Goal: Browse casually: Explore the website without a specific task or goal

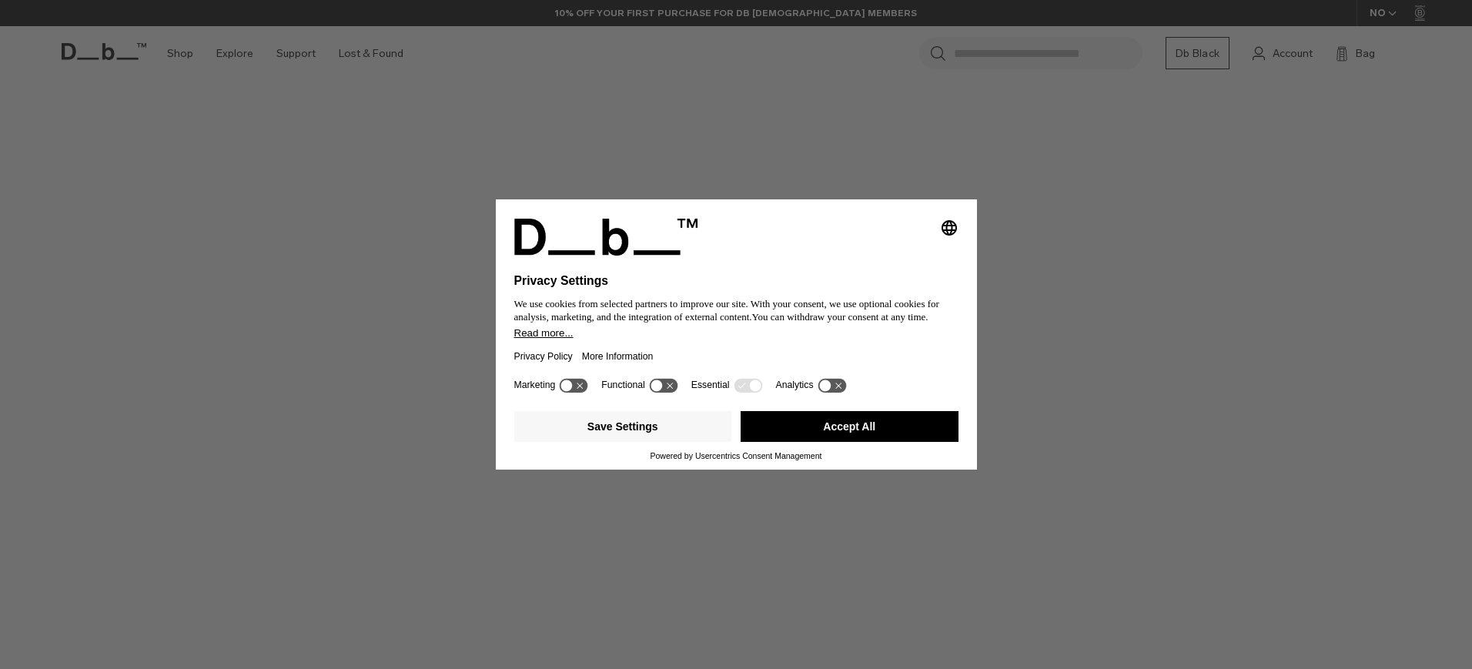
click at [781, 436] on button "Accept All" at bounding box center [850, 426] width 218 height 31
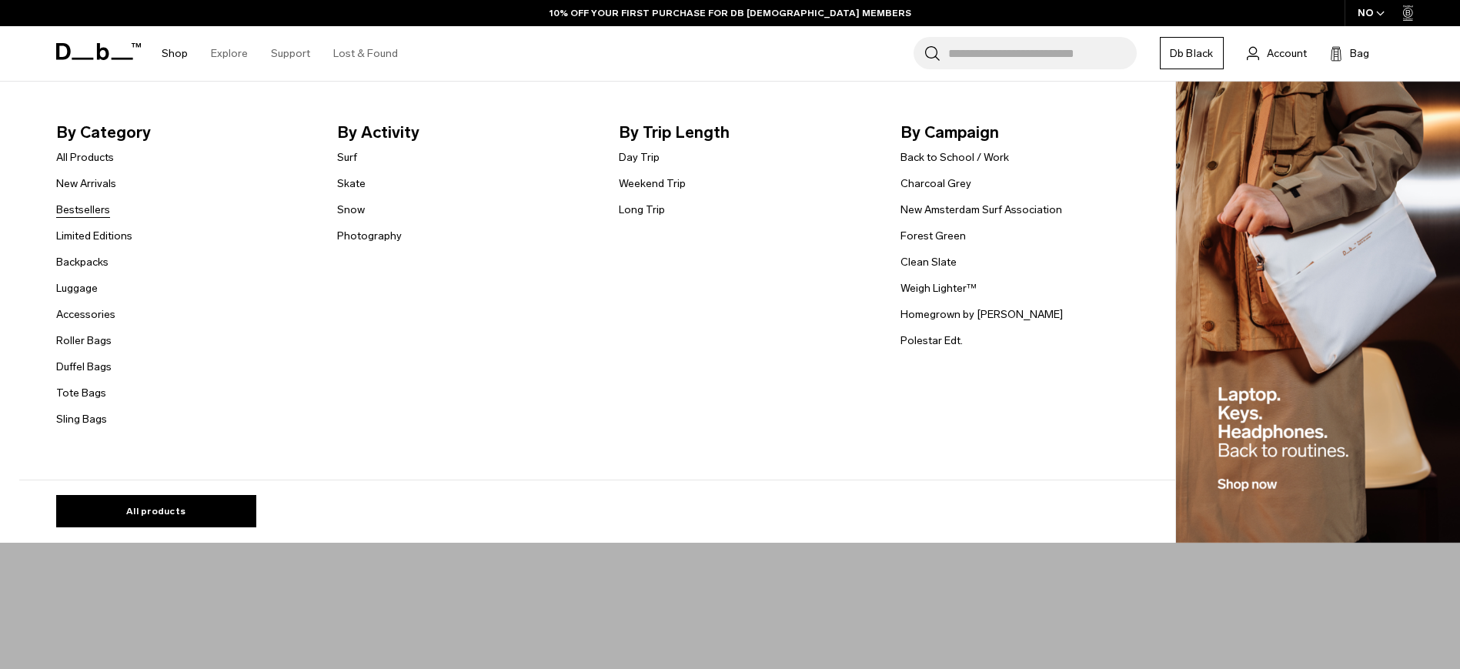
click at [99, 207] on link "Bestsellers" at bounding box center [83, 210] width 54 height 16
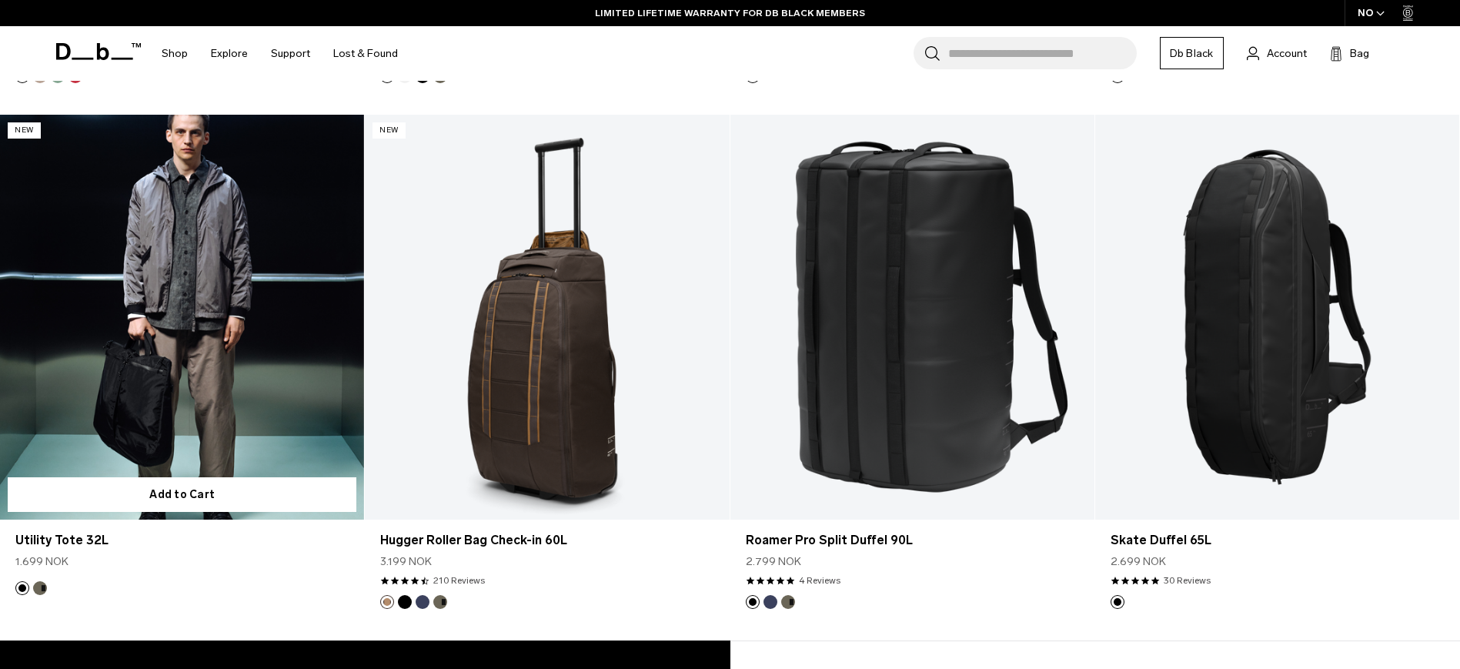
scroll to position [4114, 0]
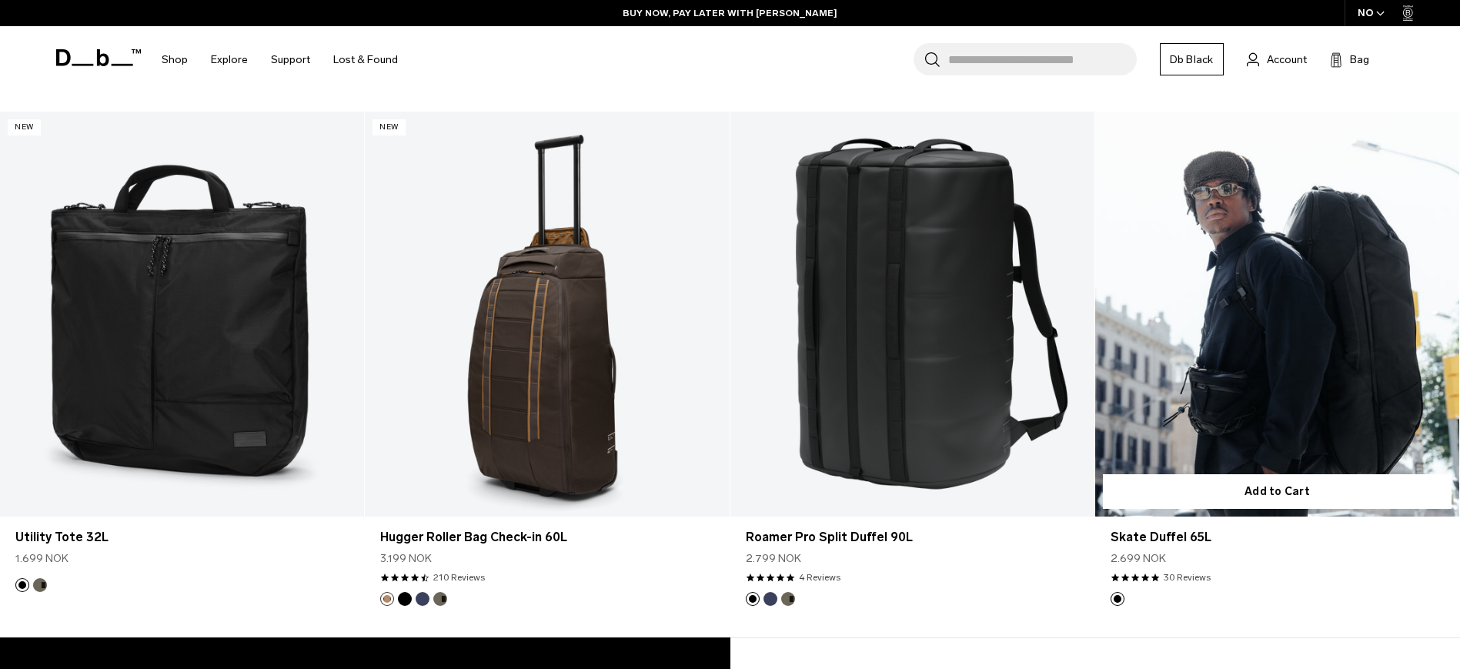
click at [1290, 336] on link "Skate Duffel 65L" at bounding box center [1278, 314] width 364 height 405
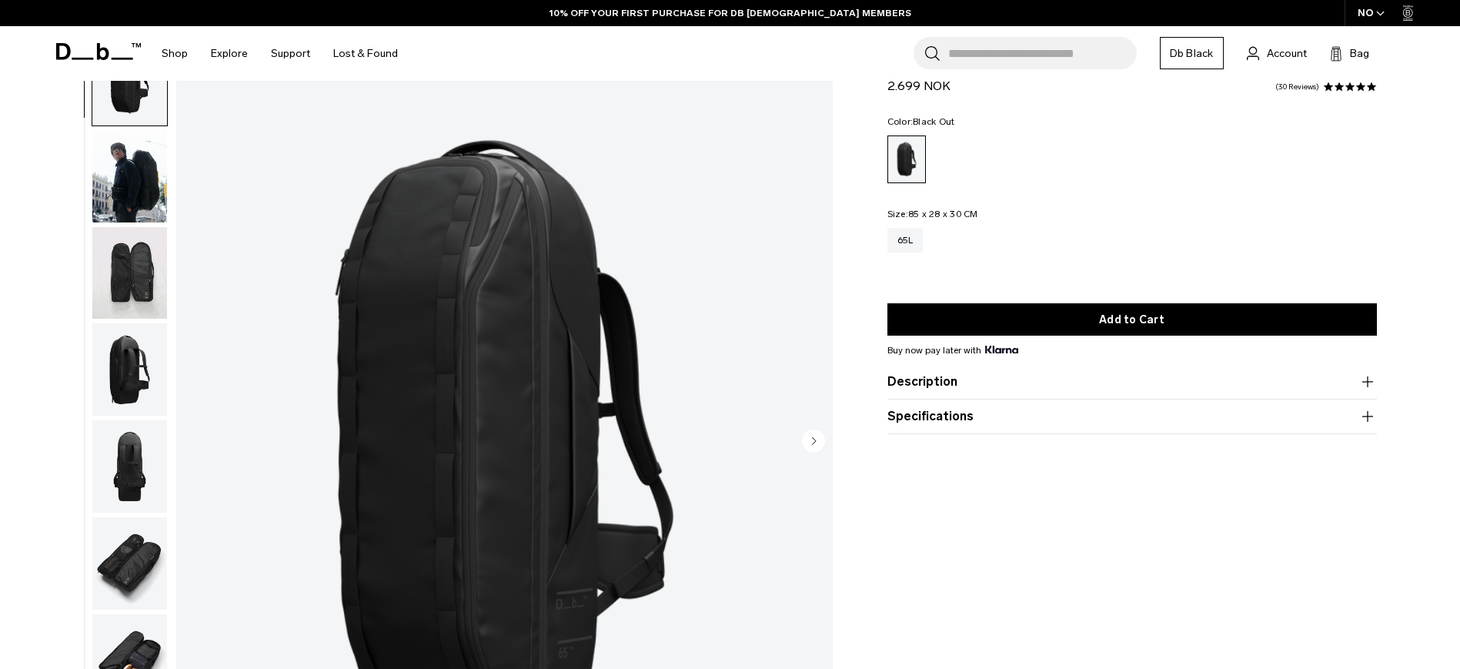
click at [116, 272] on img "button" at bounding box center [129, 273] width 75 height 92
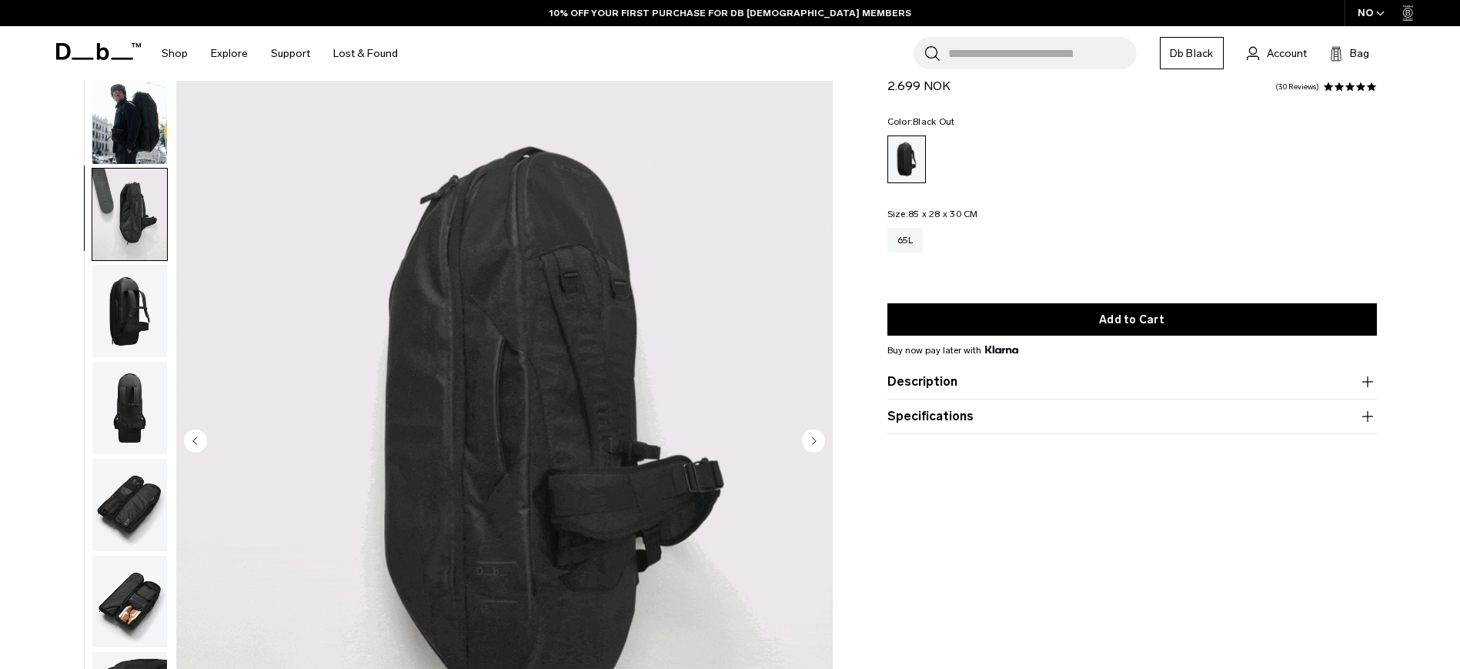
scroll to position [194, 0]
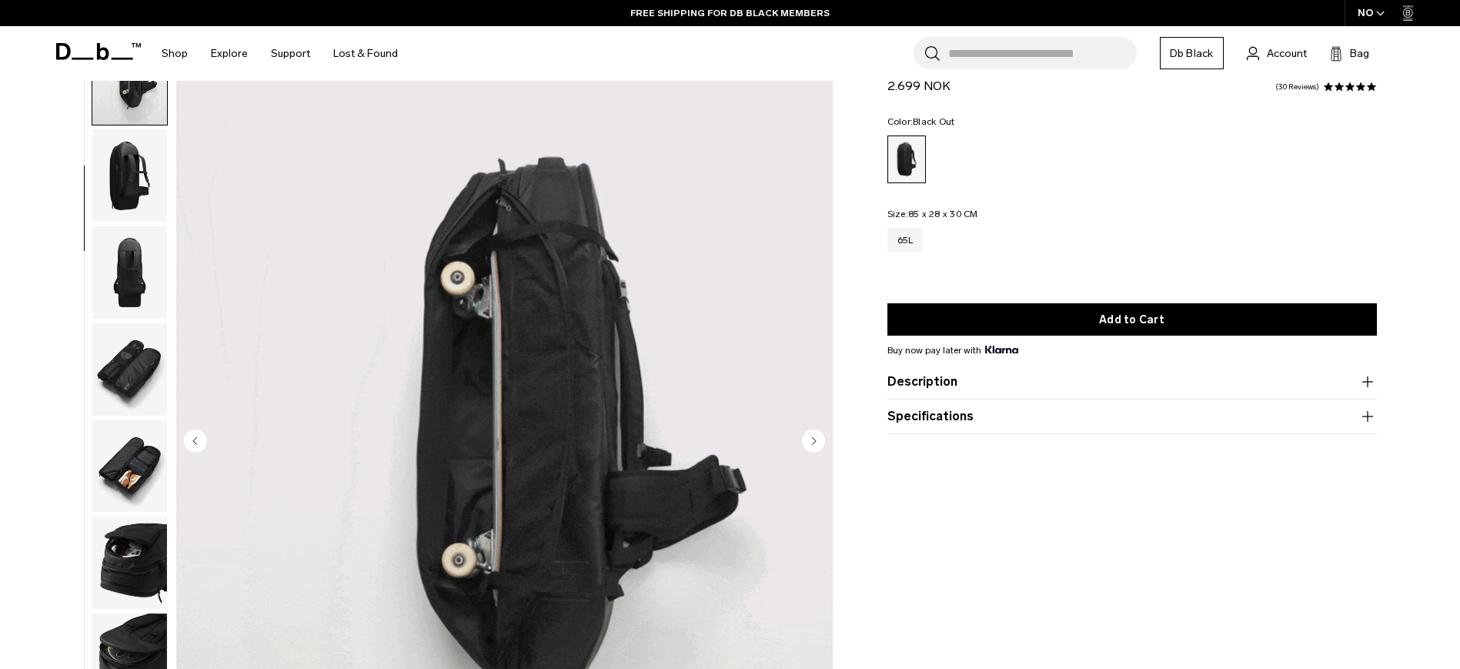
click at [128, 588] on img "button" at bounding box center [129, 563] width 75 height 92
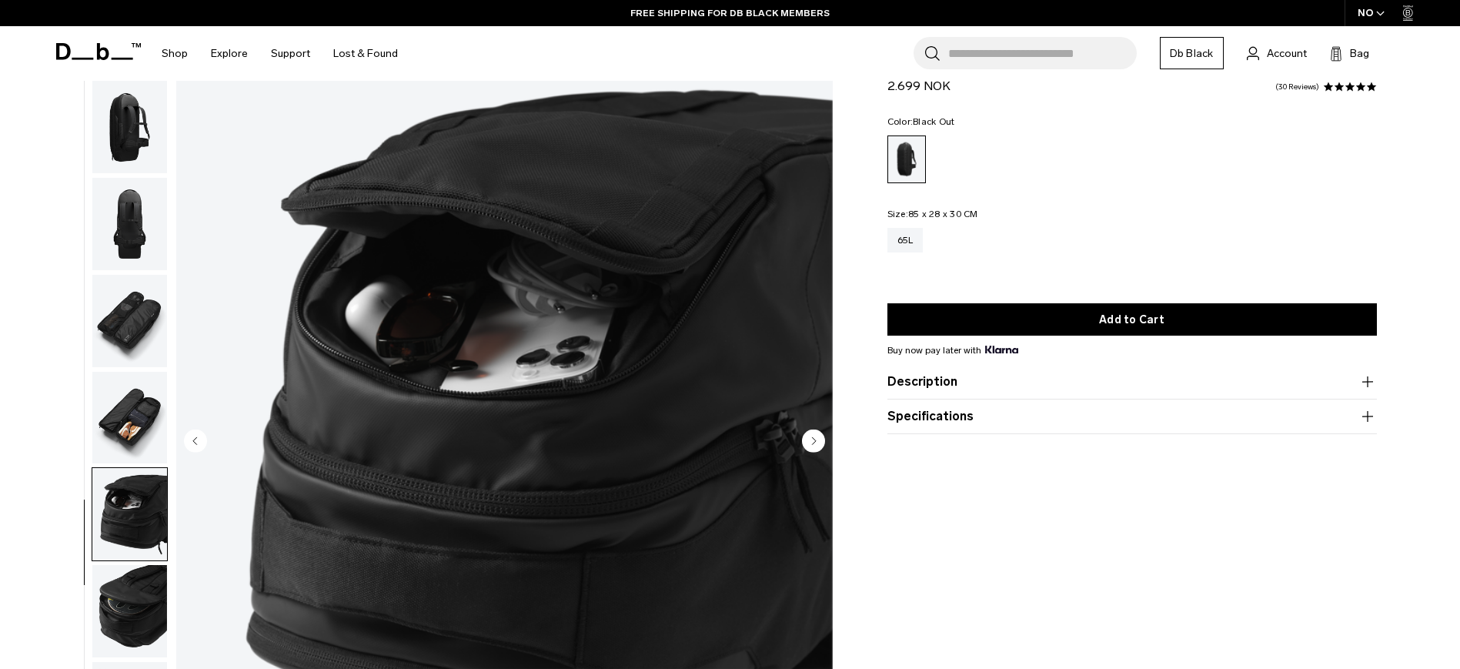
scroll to position [339, 0]
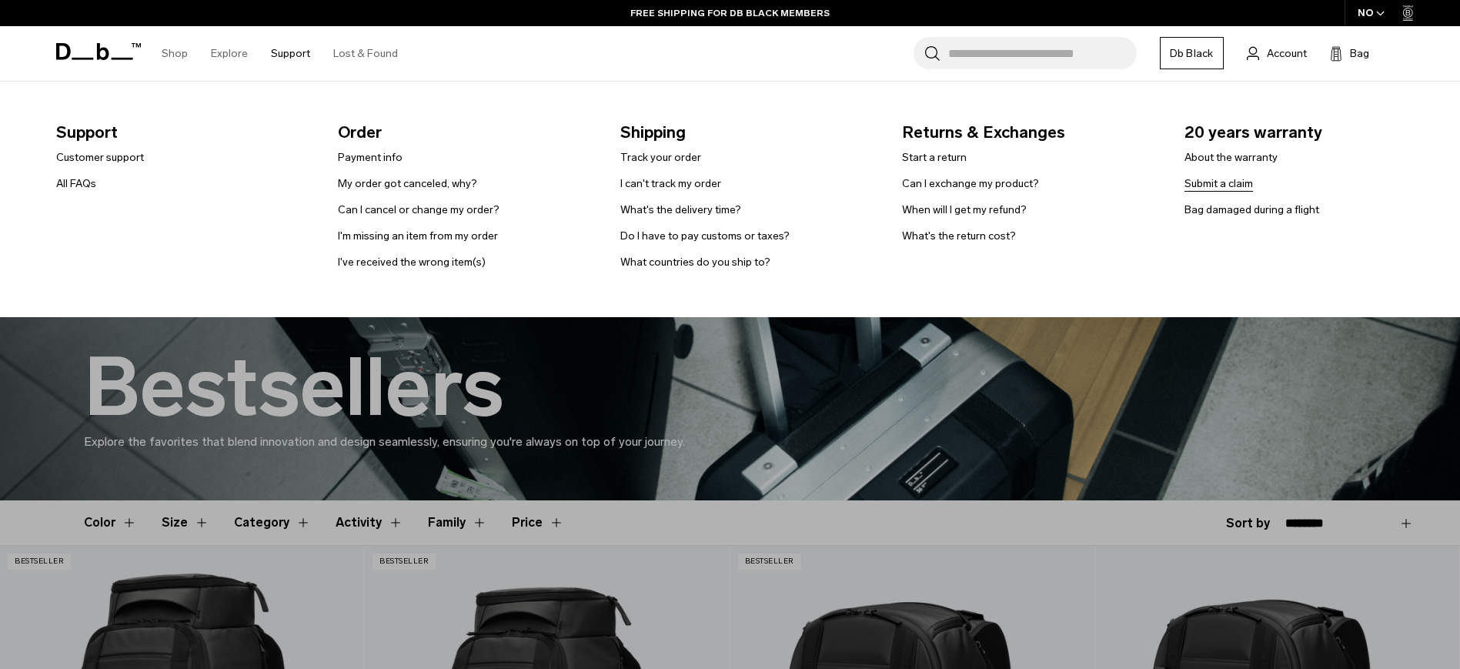
click at [1202, 184] on link "Submit a claim" at bounding box center [1219, 184] width 69 height 16
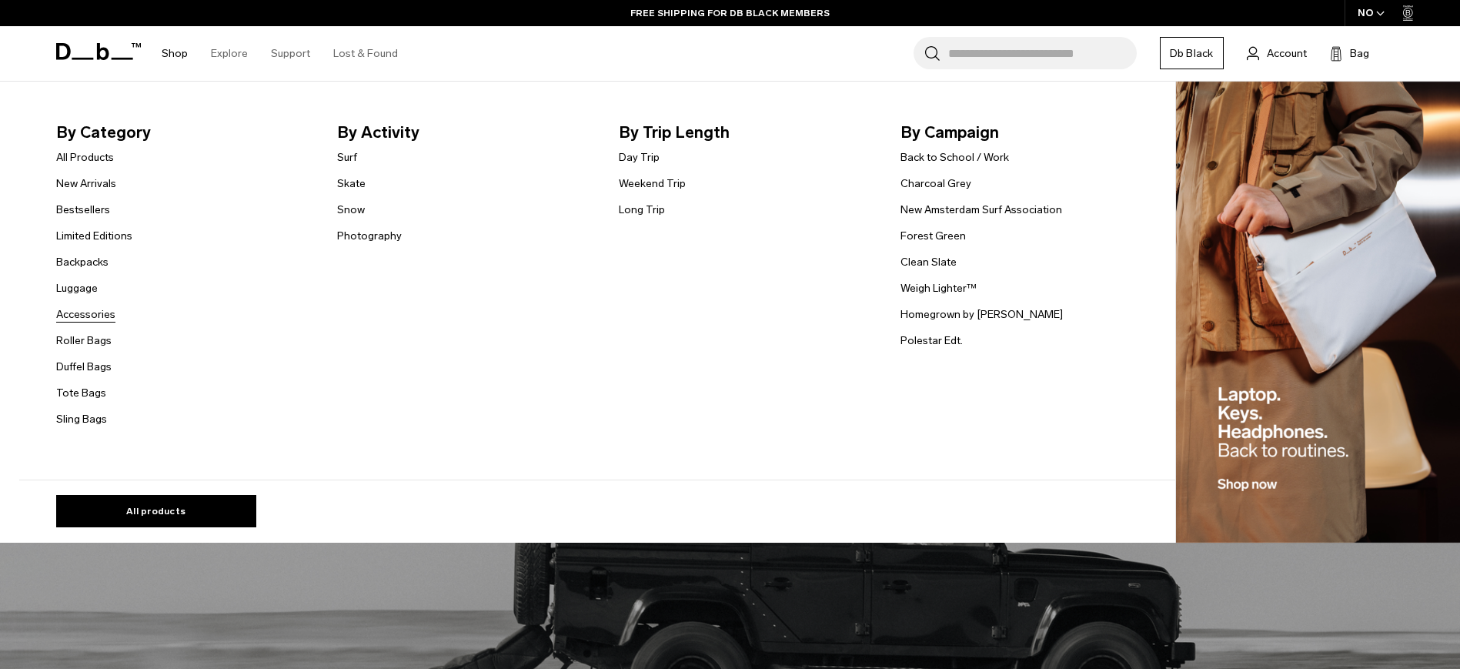
click at [89, 312] on link "Accessories" at bounding box center [85, 314] width 59 height 16
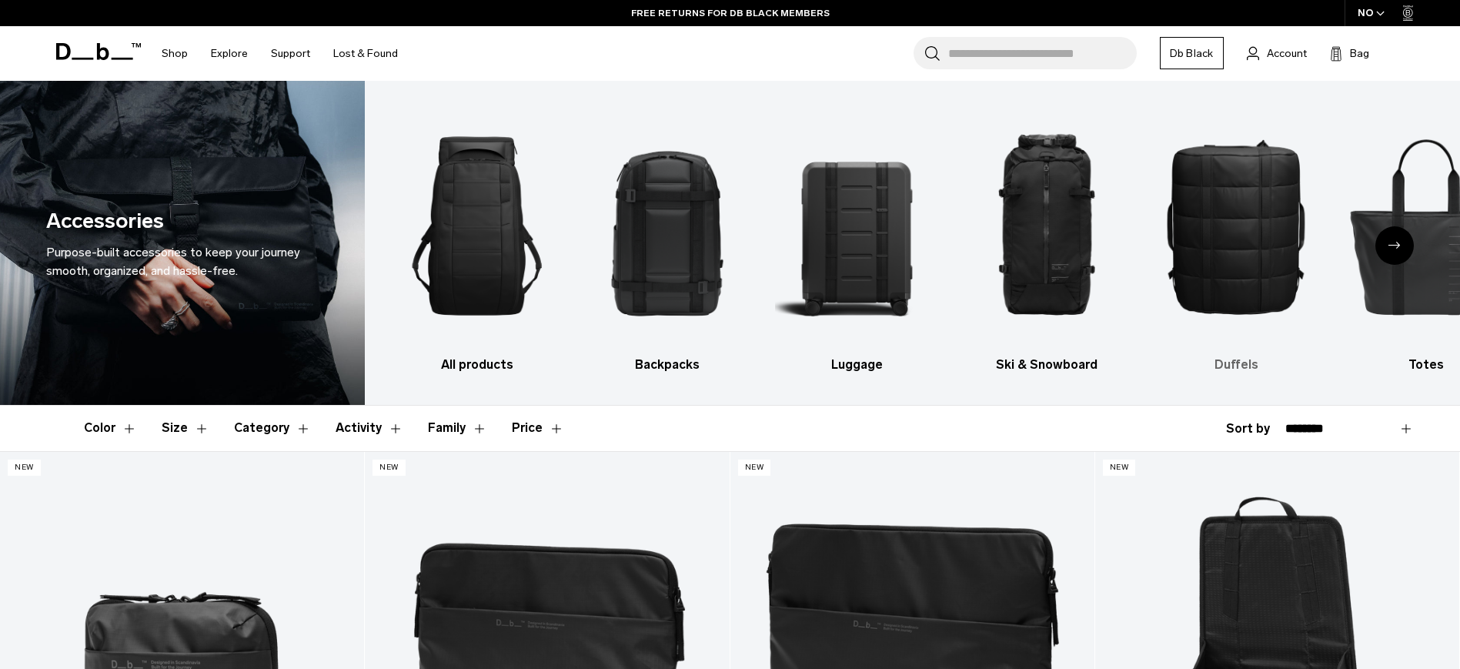
click at [1249, 259] on img "5 / 10" at bounding box center [1237, 226] width 163 height 244
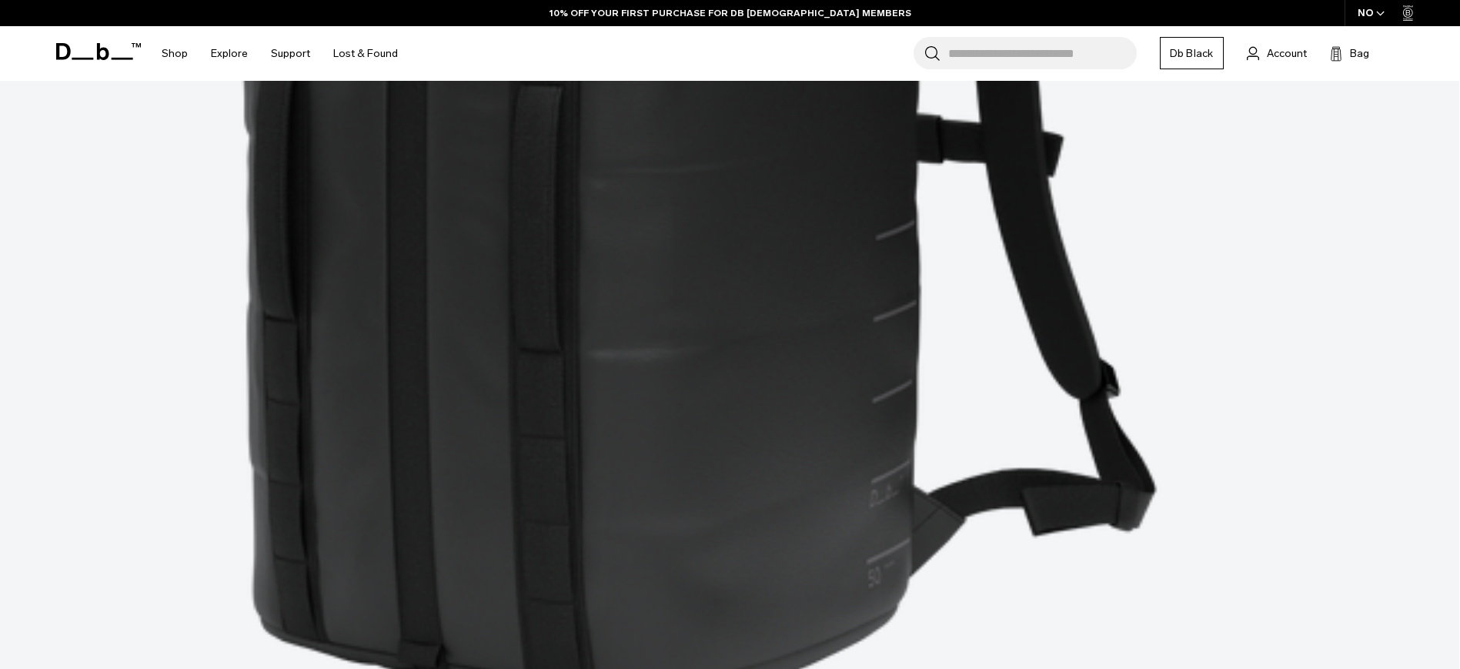
scroll to position [4580, 0]
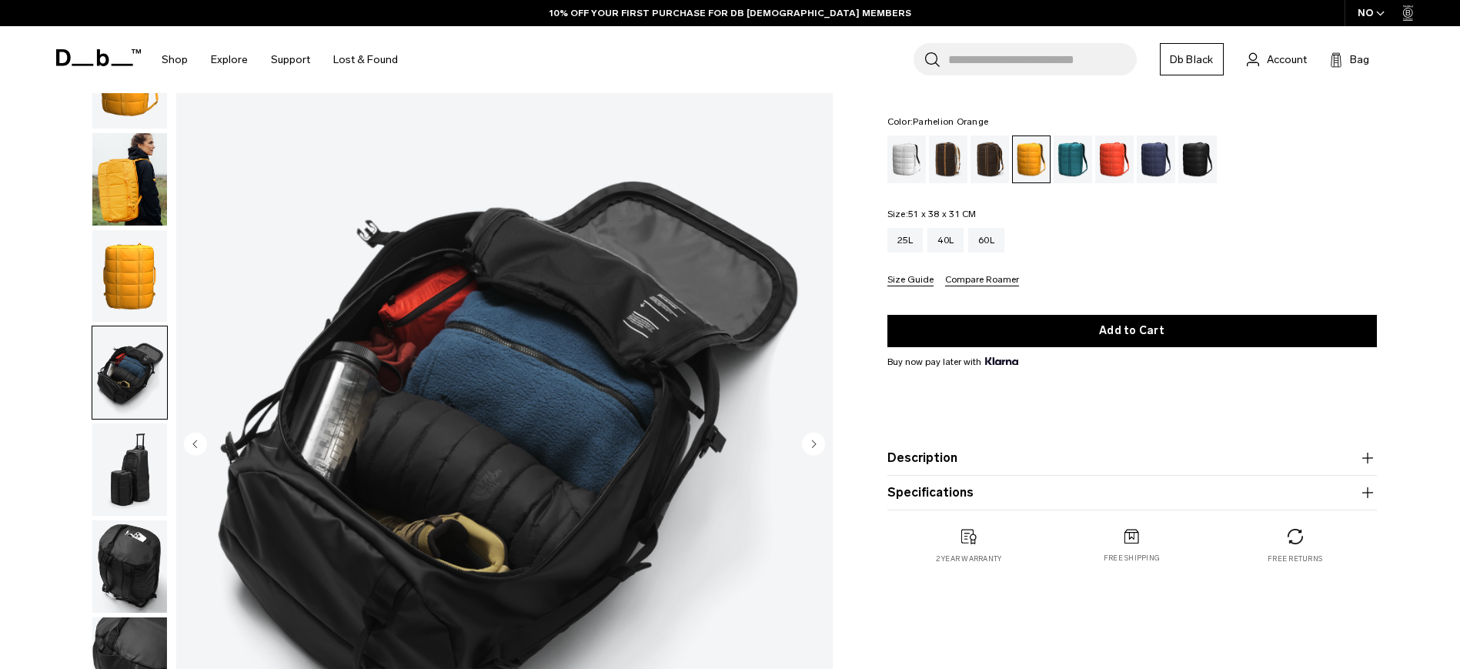
scroll to position [194, 0]
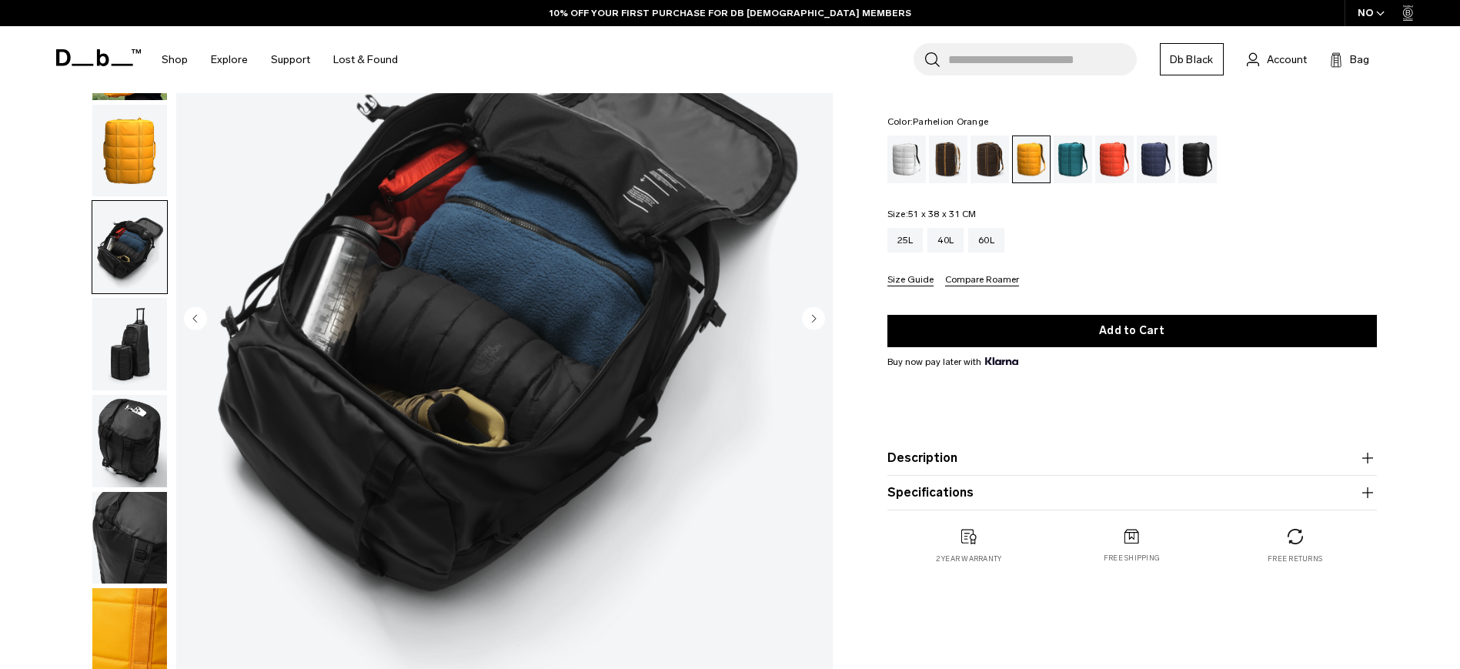
click at [132, 457] on img "button" at bounding box center [129, 441] width 75 height 92
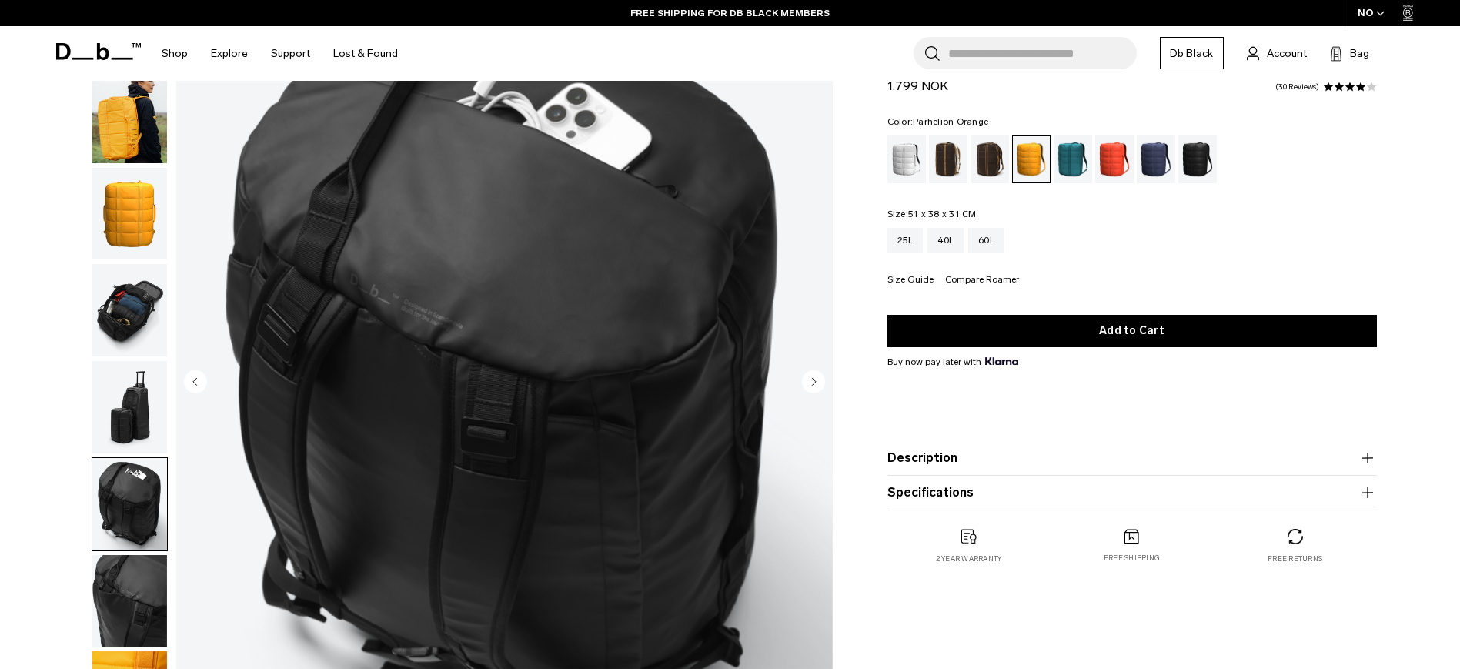
scroll to position [263, 0]
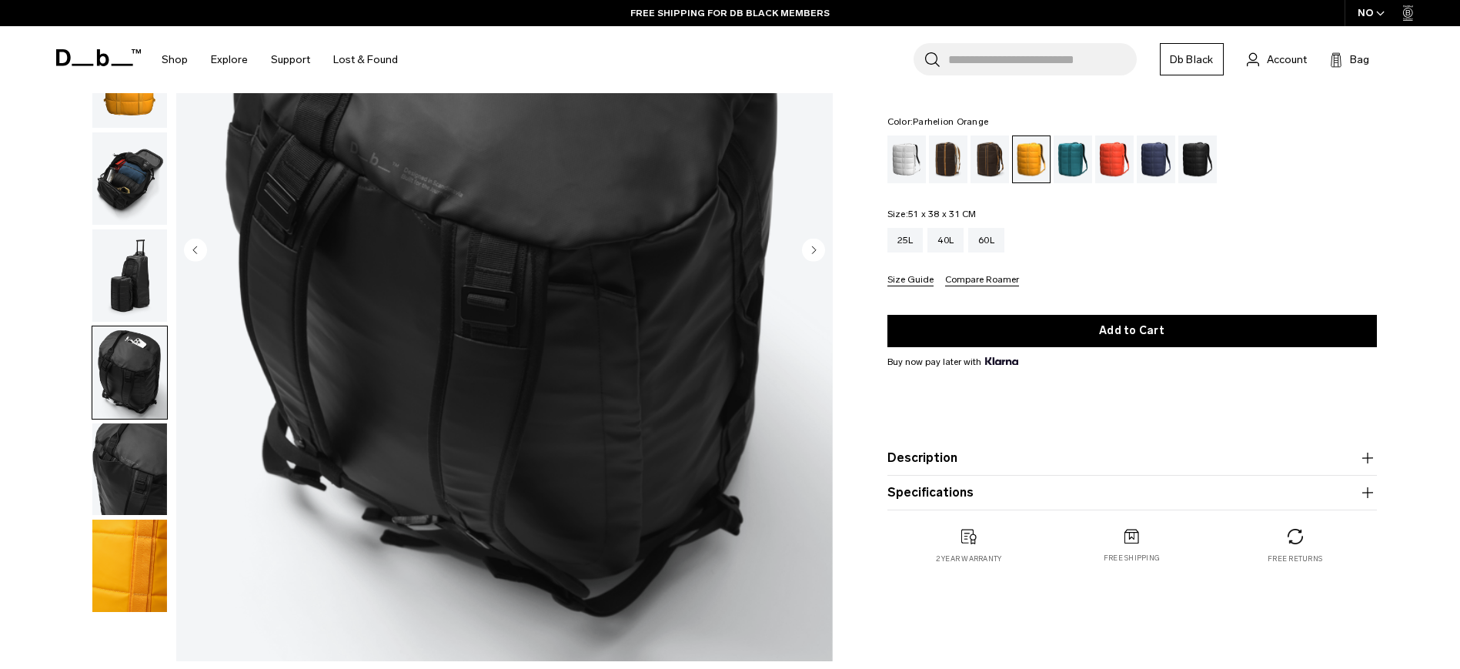
click at [132, 466] on img "button" at bounding box center [129, 469] width 75 height 92
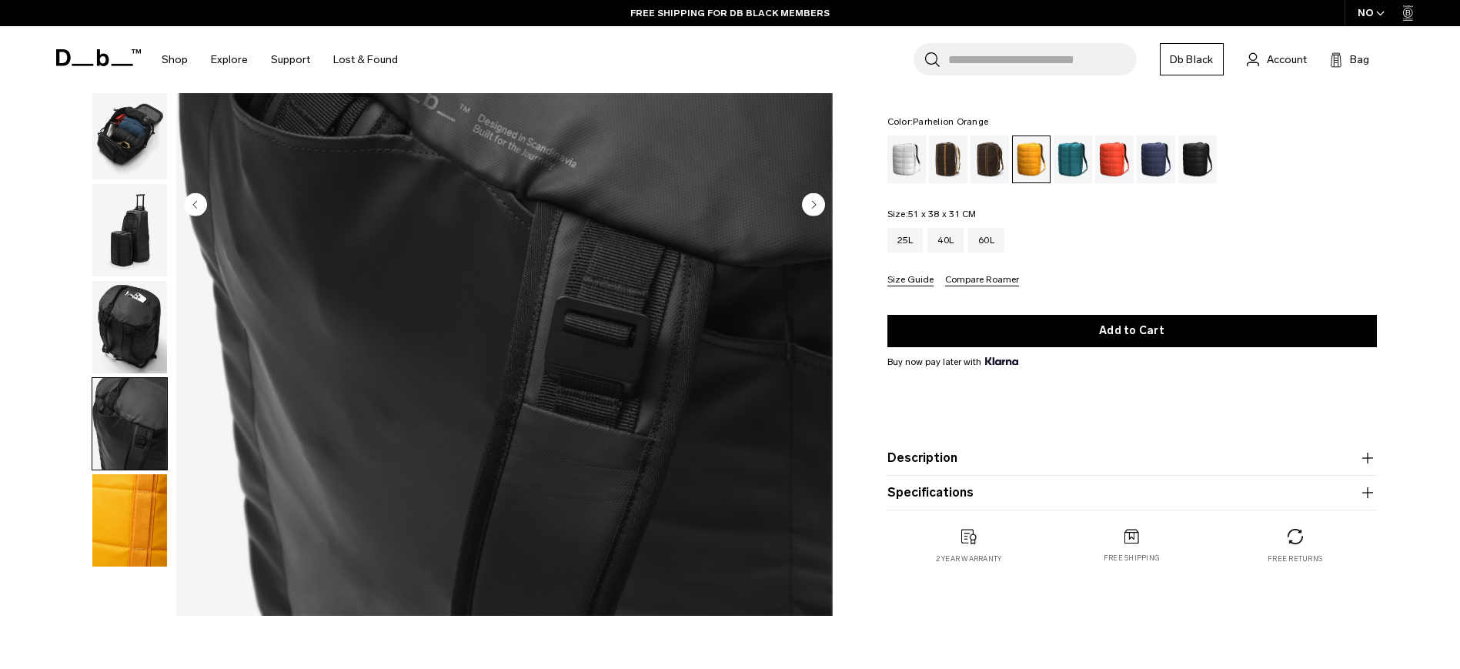
scroll to position [314, 0]
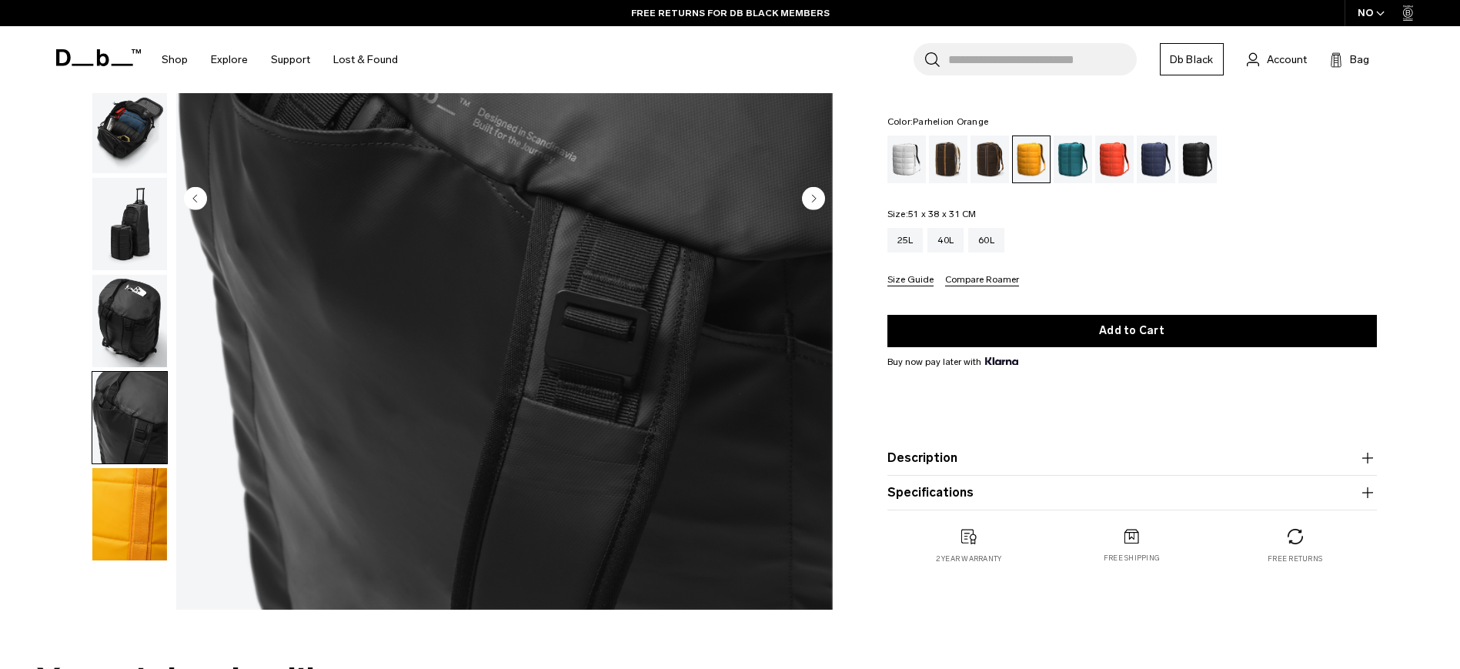
click at [130, 527] on img "button" at bounding box center [129, 514] width 75 height 92
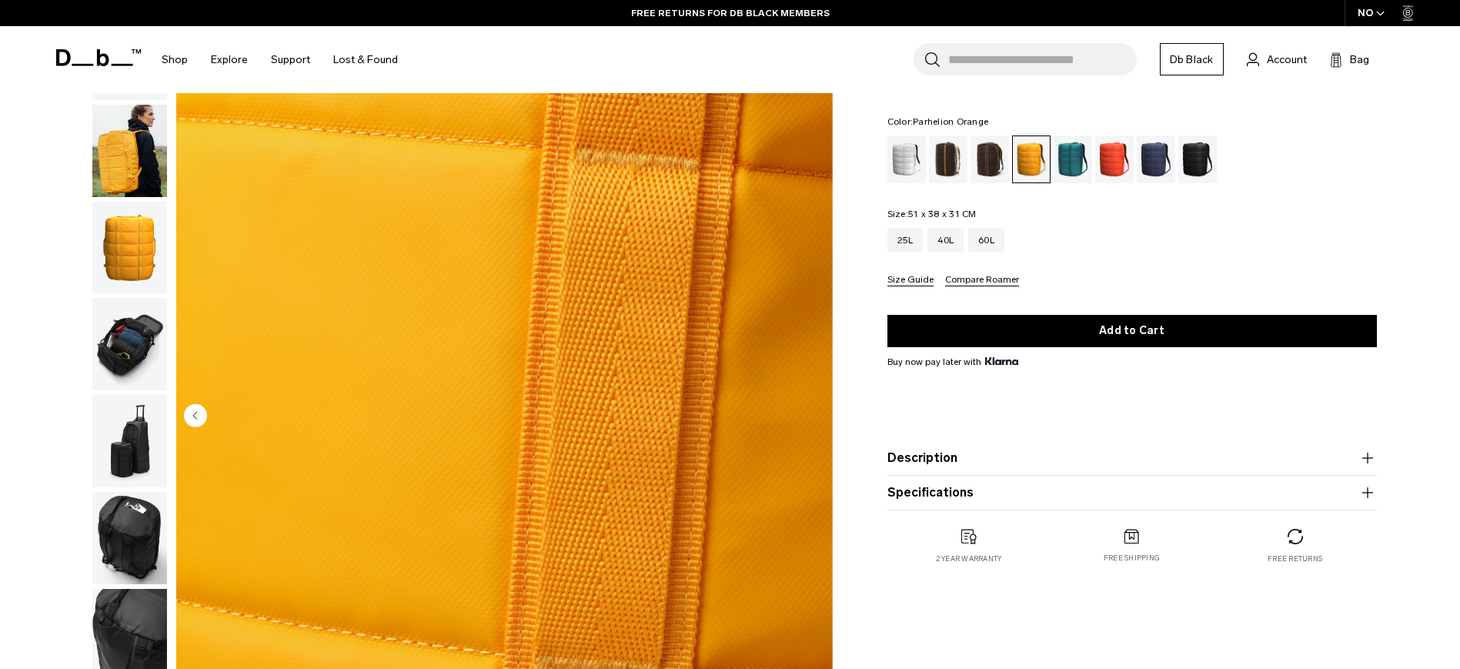
scroll to position [36, 0]
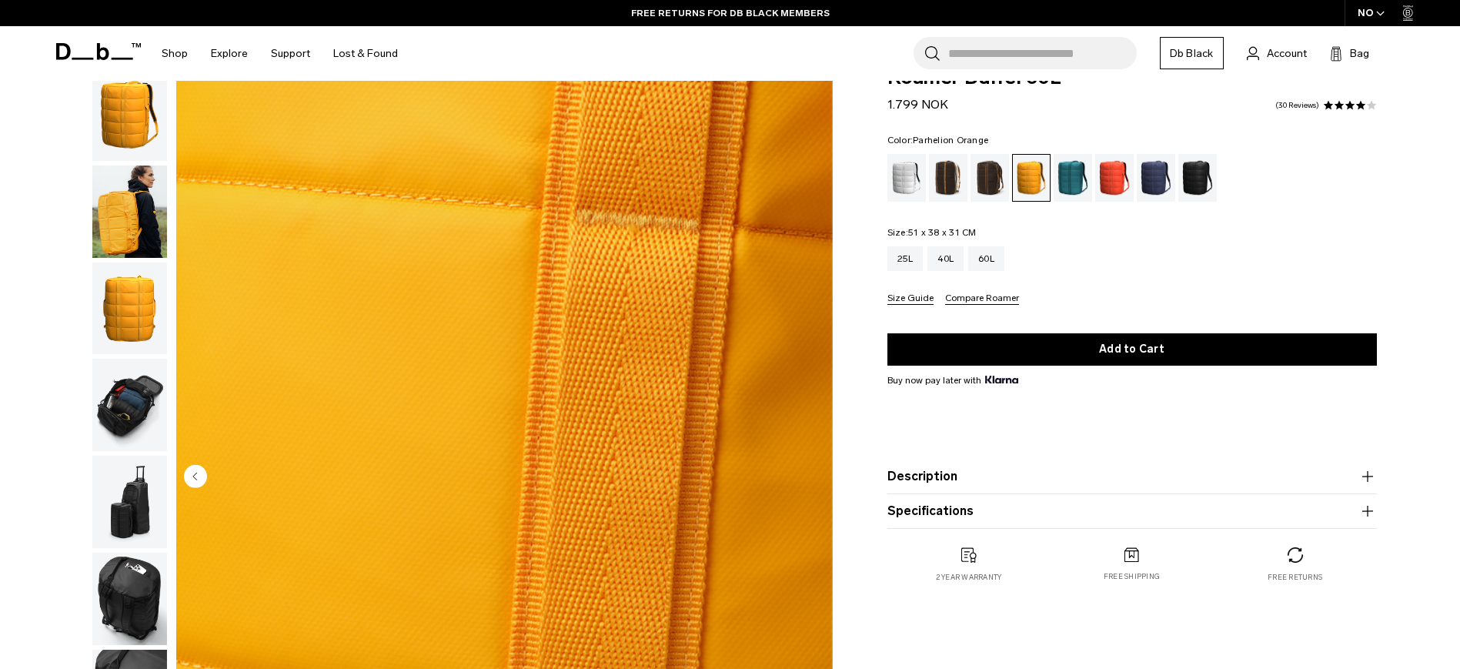
click at [131, 418] on img "button" at bounding box center [129, 405] width 75 height 92
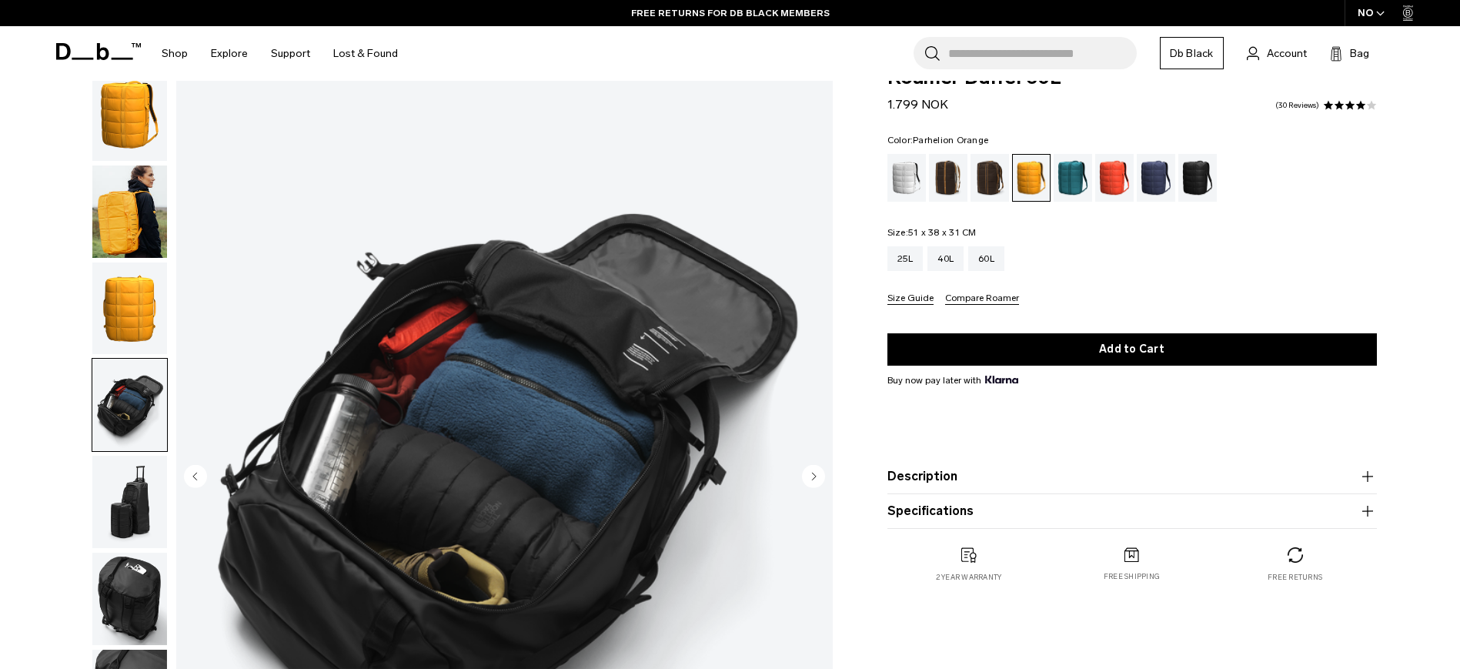
click at [131, 306] on img "button" at bounding box center [129, 309] width 75 height 92
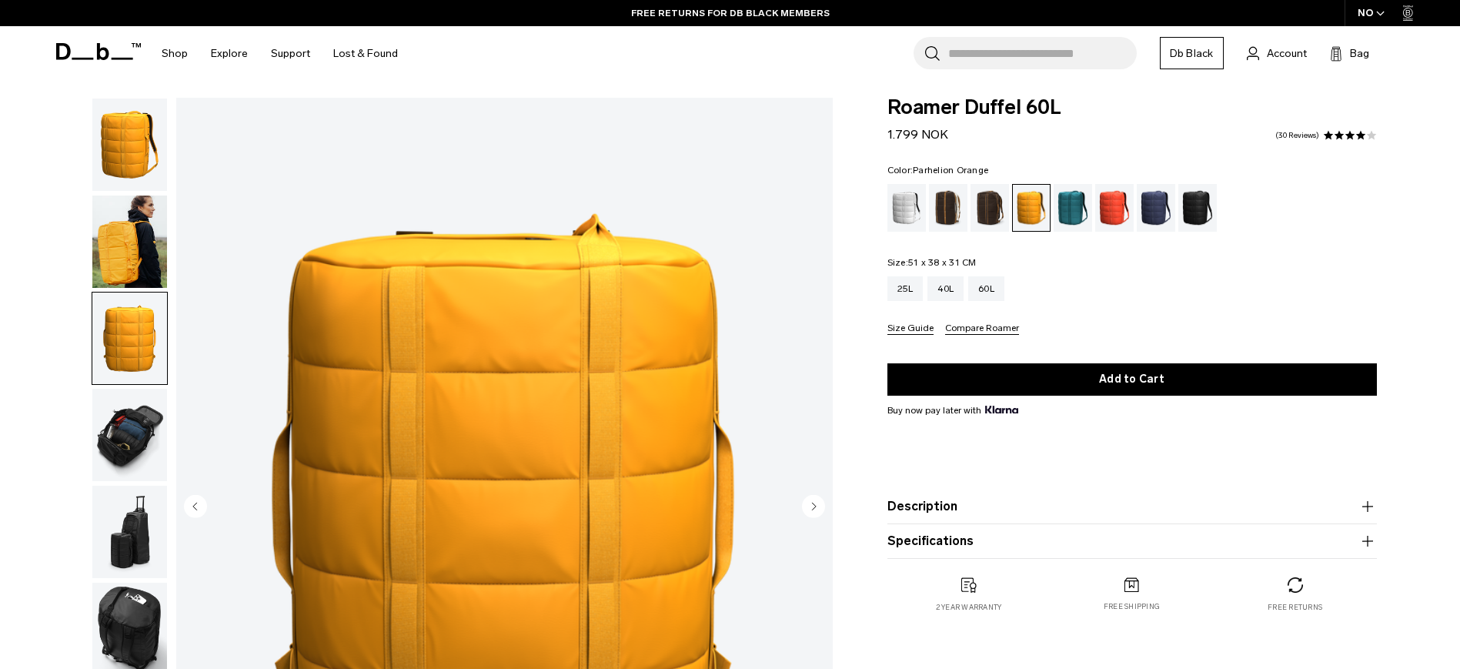
scroll to position [0, 0]
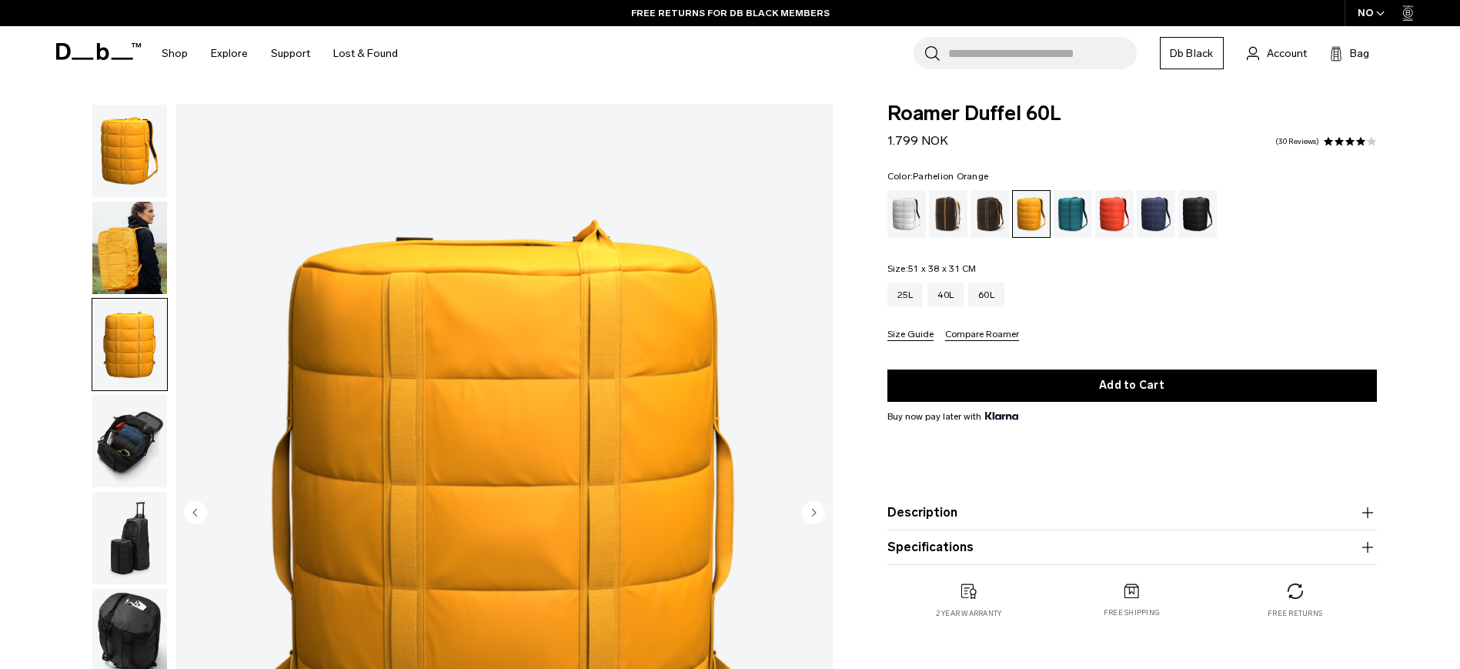
click at [128, 273] on img "button" at bounding box center [129, 248] width 75 height 92
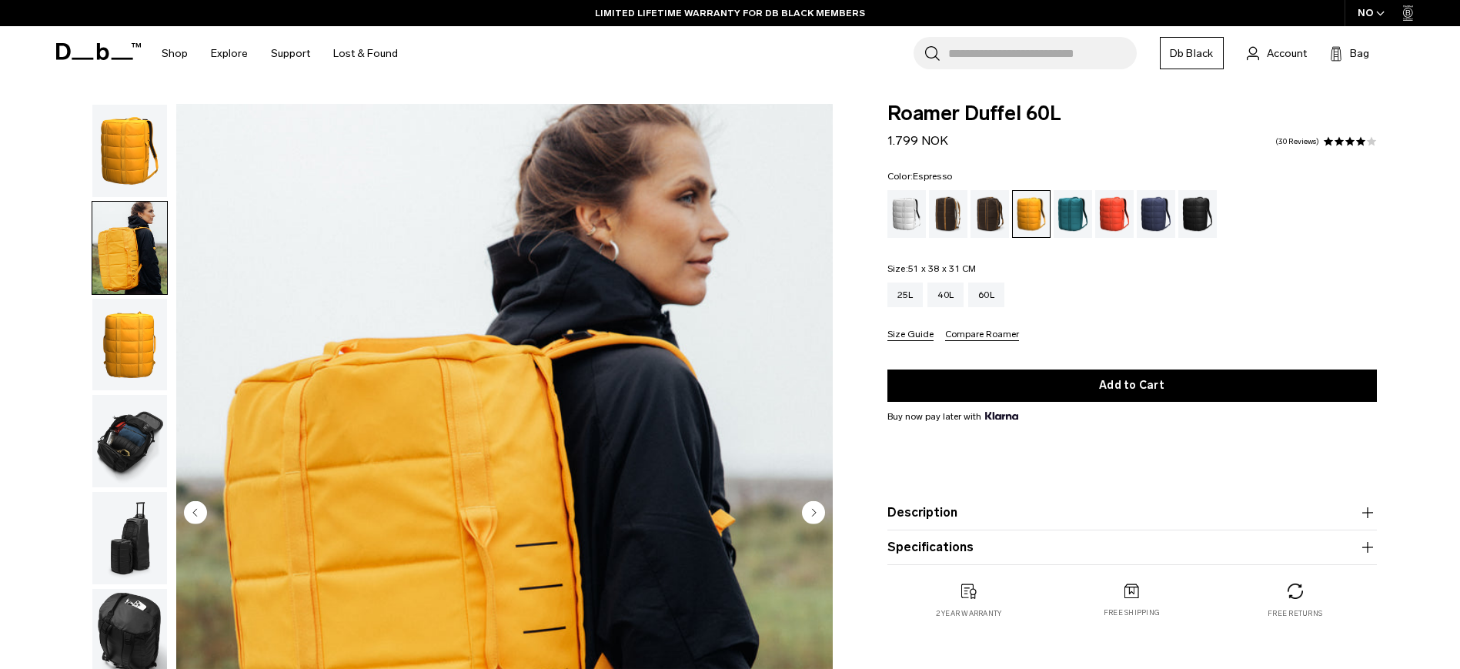
click at [985, 222] on div "Espresso" at bounding box center [990, 214] width 39 height 48
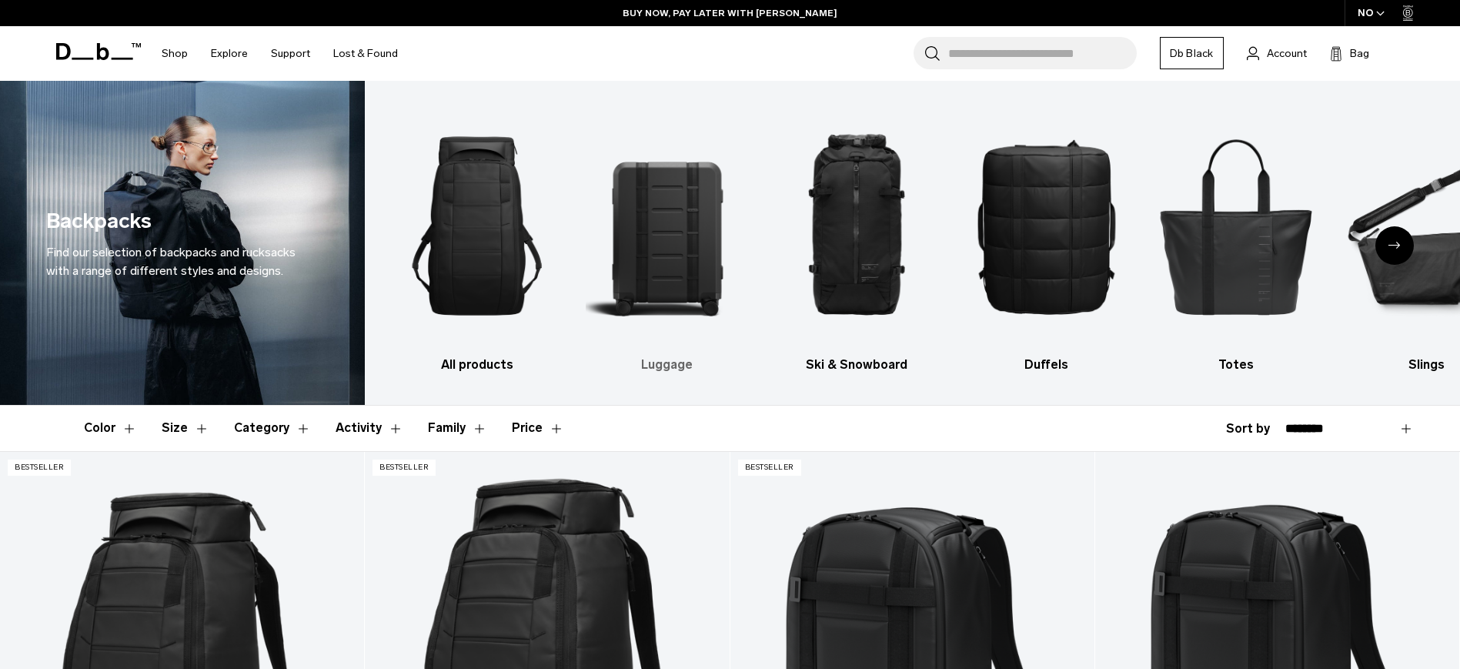
click at [687, 209] on img "2 / 10" at bounding box center [667, 226] width 163 height 244
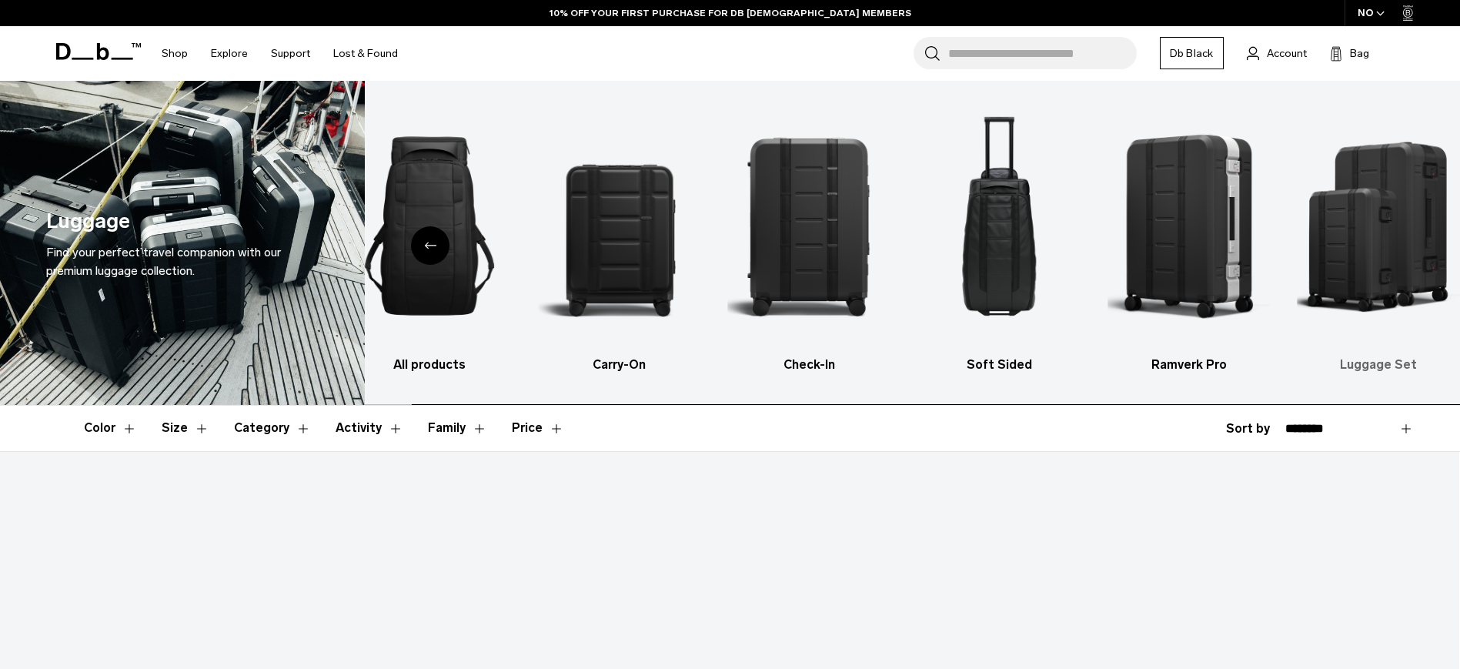
click at [1384, 241] on img "6 / 6" at bounding box center [1379, 226] width 163 height 244
